Goal: Information Seeking & Learning: Learn about a topic

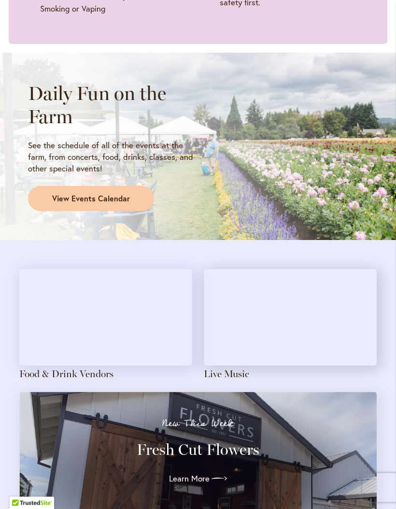
scroll to position [717, 0]
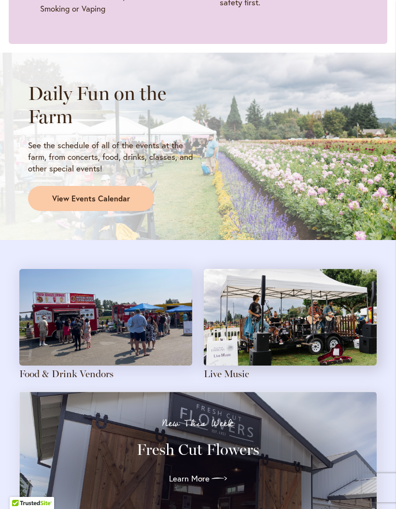
click at [118, 194] on span "View Events Calendar" at bounding box center [91, 198] width 78 height 11
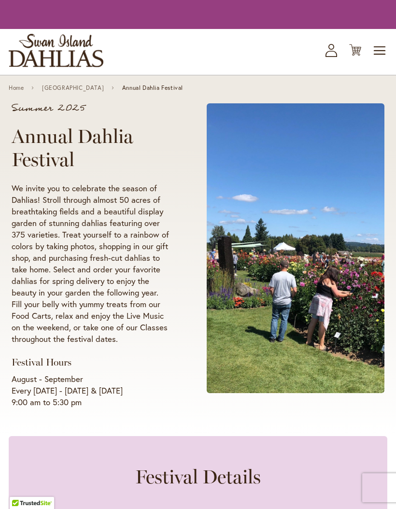
scroll to position [755, 0]
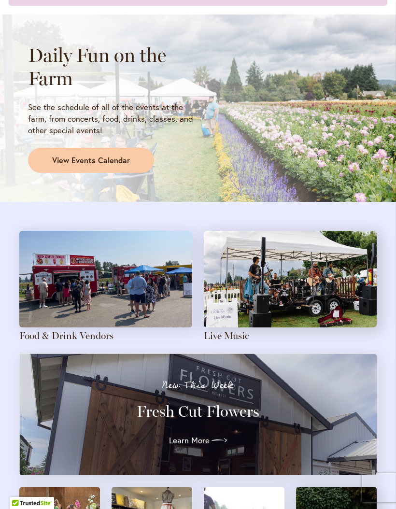
click at [98, 323] on img at bounding box center [105, 279] width 173 height 97
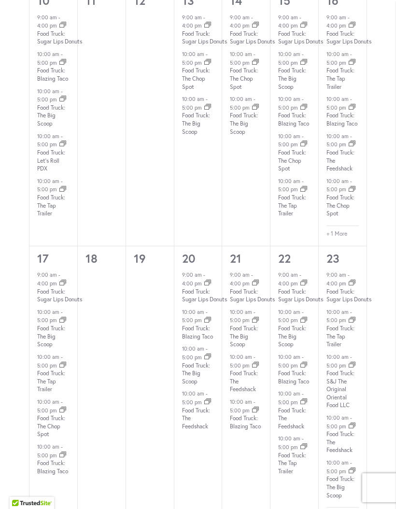
scroll to position [1091, 0]
